Goal: Information Seeking & Learning: Learn about a topic

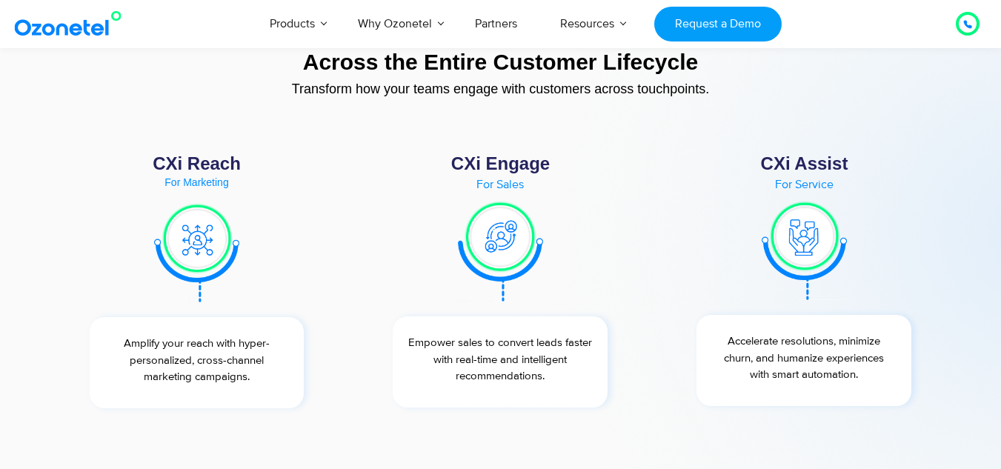
scroll to position [5468, 0]
click at [507, 239] on img at bounding box center [500, 250] width 85 height 102
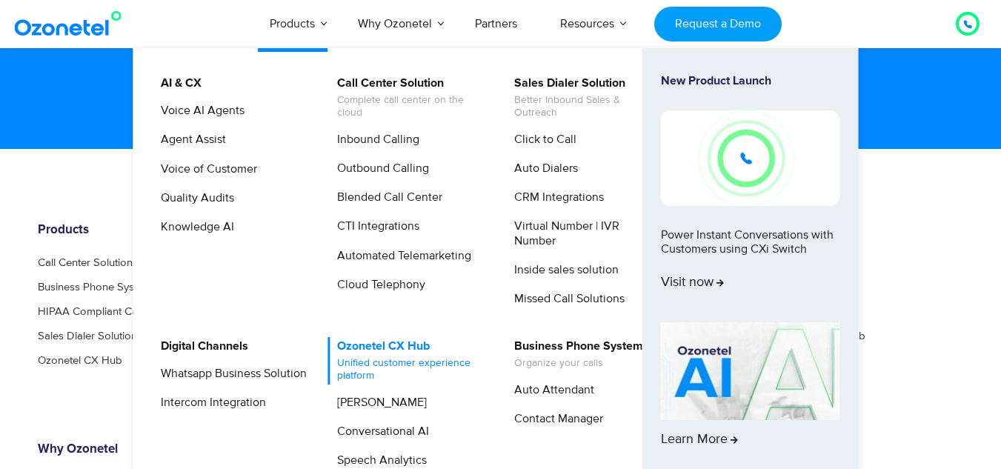
scroll to position [7935, 0]
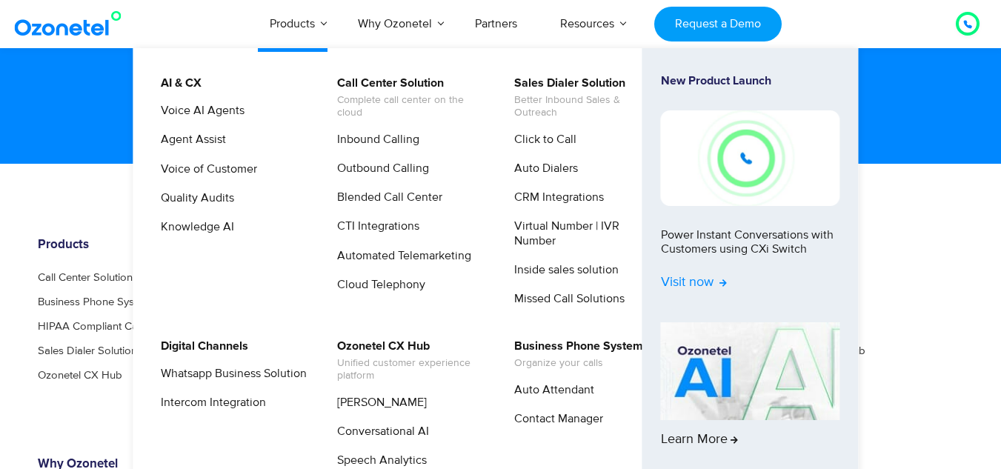
click at [692, 278] on span "Visit now" at bounding box center [694, 283] width 66 height 16
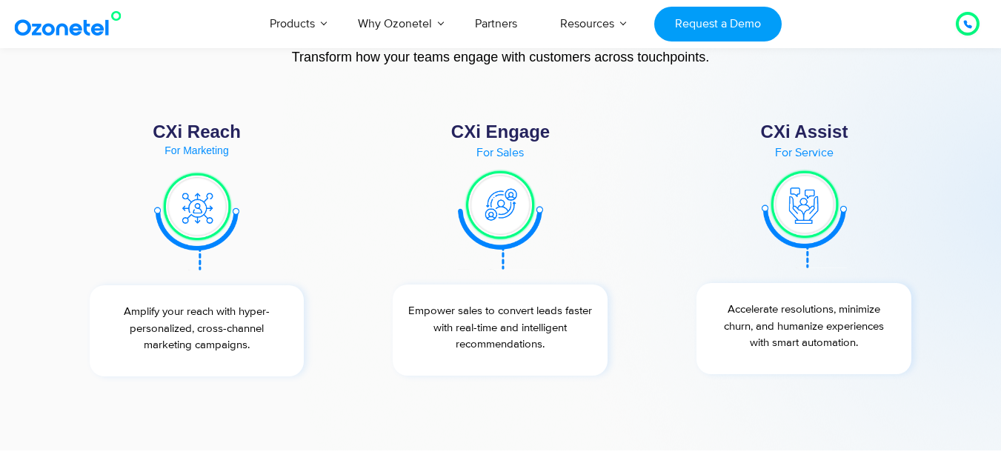
scroll to position [5497, 0]
click at [217, 150] on div "For Marketing" at bounding box center [197, 152] width 244 height 10
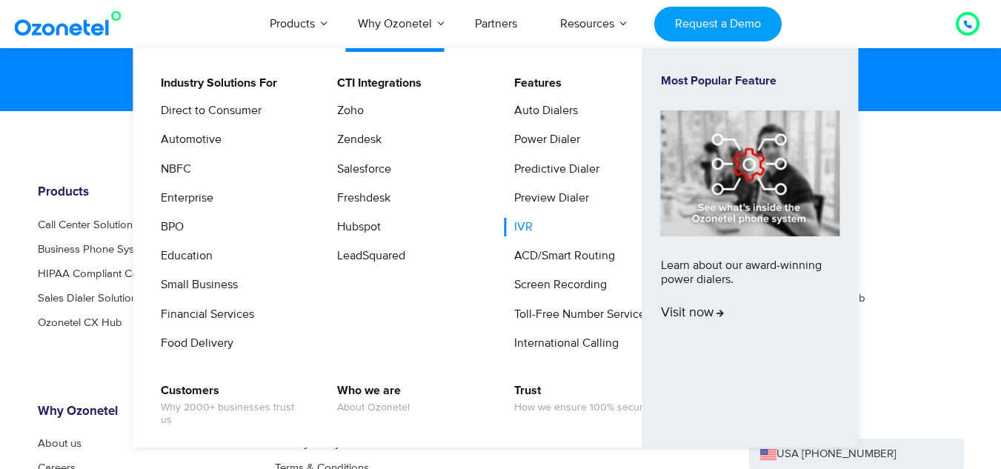
scroll to position [7990, 0]
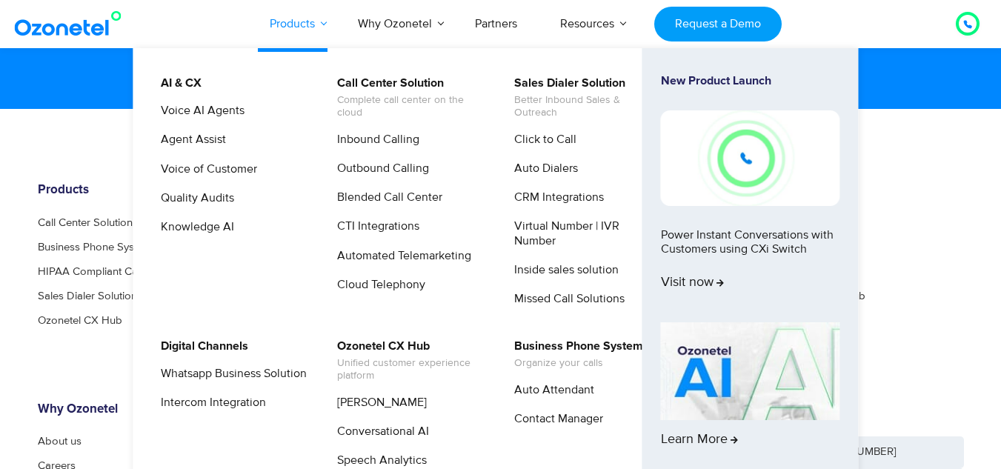
click at [303, 19] on link "Products" at bounding box center [292, 23] width 88 height 49
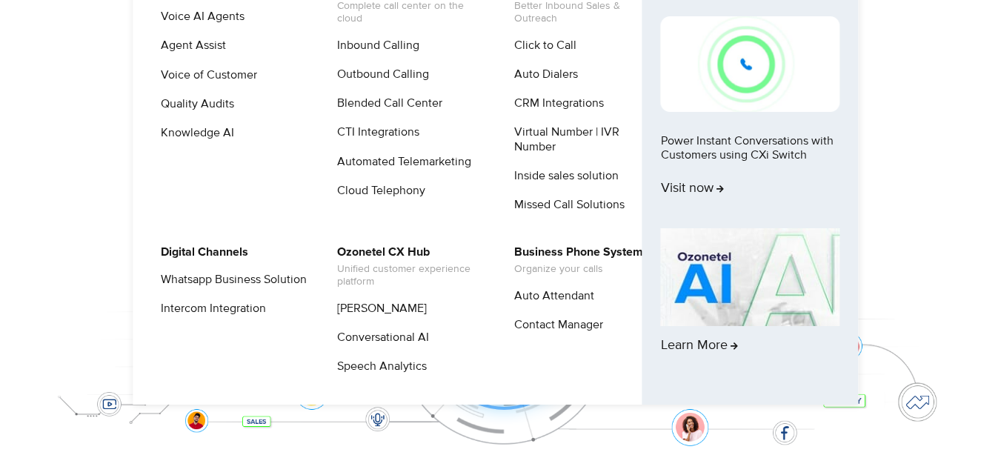
scroll to position [96, 0]
click at [698, 190] on span "Visit now" at bounding box center [694, 188] width 66 height 16
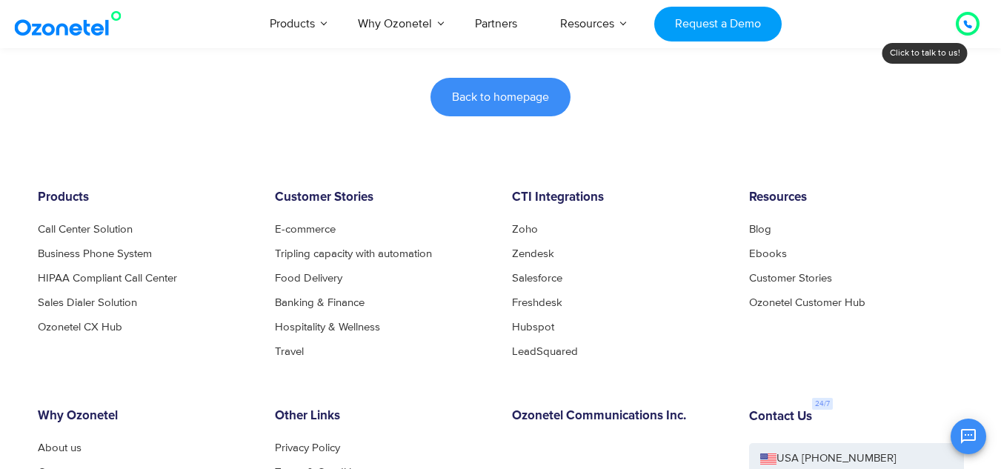
scroll to position [355, 0]
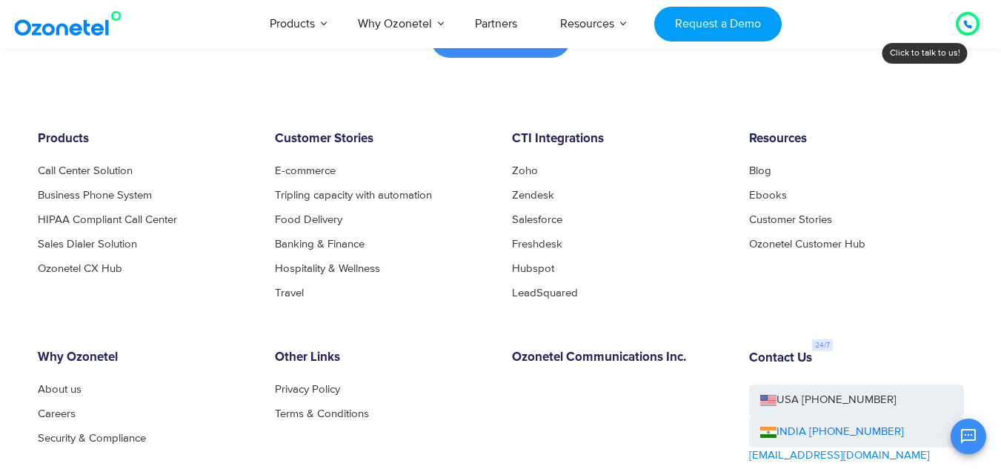
scroll to position [579, 0]
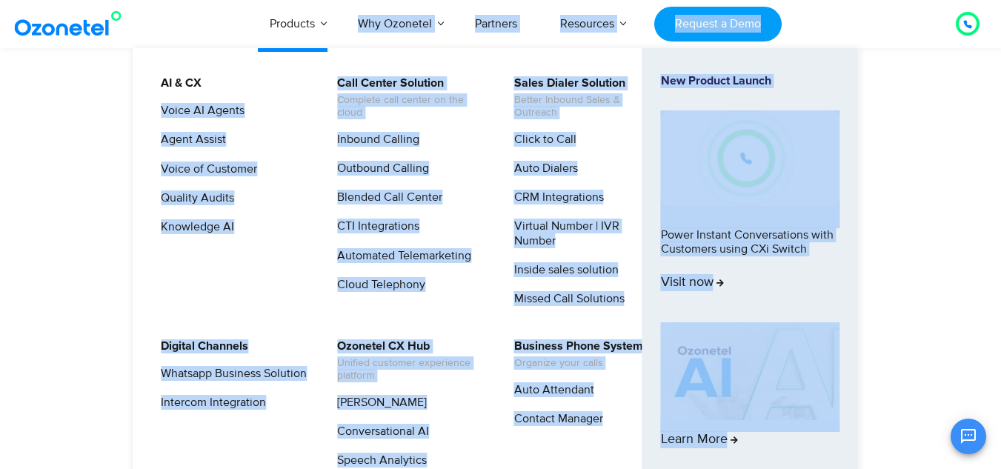
scroll to position [1569, 0]
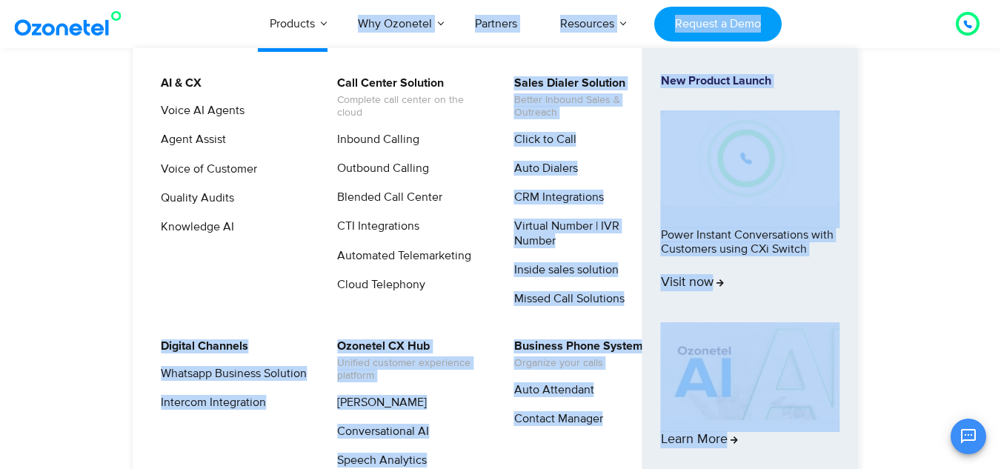
drag, startPoint x: 221, startPoint y: 202, endPoint x: 368, endPoint y: 302, distance: 178.2
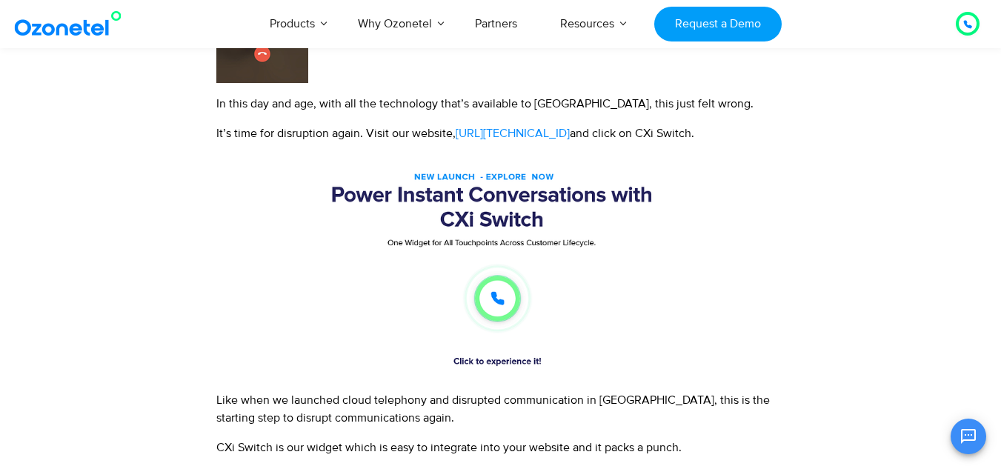
click at [933, 229] on div at bounding box center [868, 14] width 164 height 1831
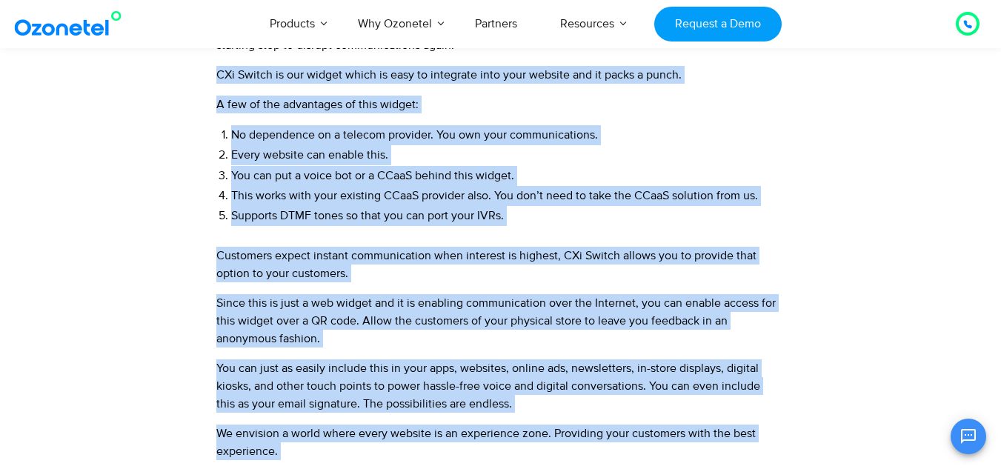
scroll to position [1635, 0]
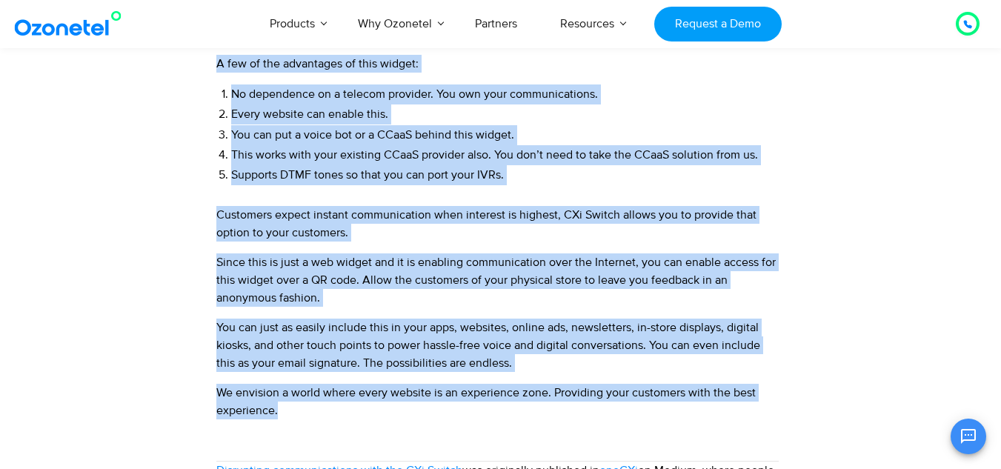
drag, startPoint x: 214, startPoint y: 221, endPoint x: 316, endPoint y: 410, distance: 214.8
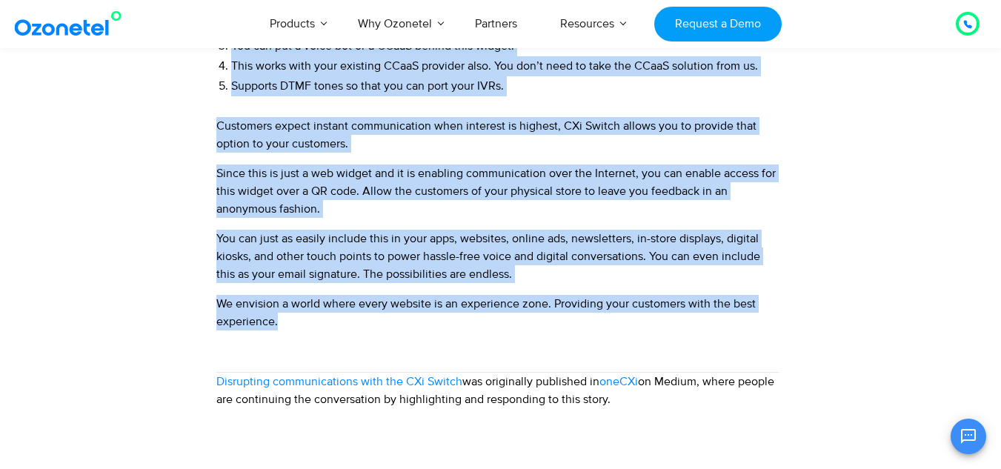
scroll to position [1725, 0]
copy div "LOr Ipsumd si ame consec adipi el sedd ei temporinc utla etdo magnaal eni ad mi…"
